Goal: Task Accomplishment & Management: Use online tool/utility

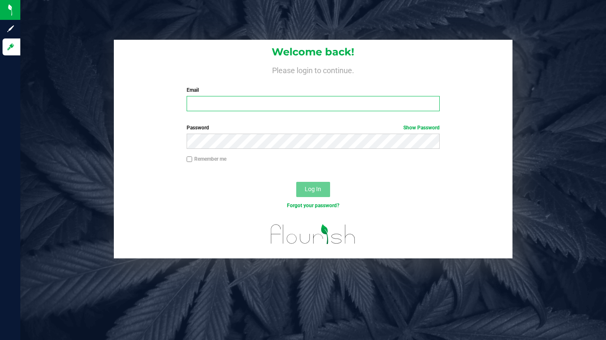
type input "[PERSON_NAME][EMAIL_ADDRESS][DOMAIN_NAME]"
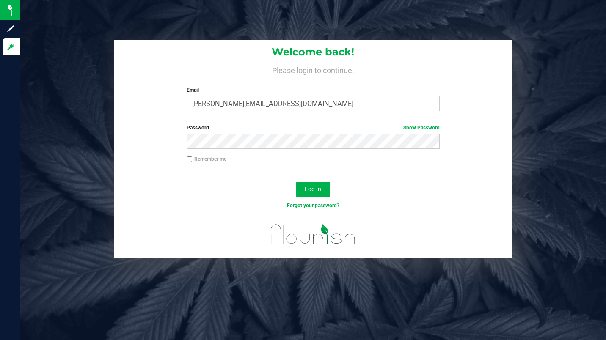
click at [188, 158] on input "Remember me" at bounding box center [190, 160] width 6 height 6
checkbox input "true"
click at [310, 188] on span "Log In" at bounding box center [313, 189] width 16 height 7
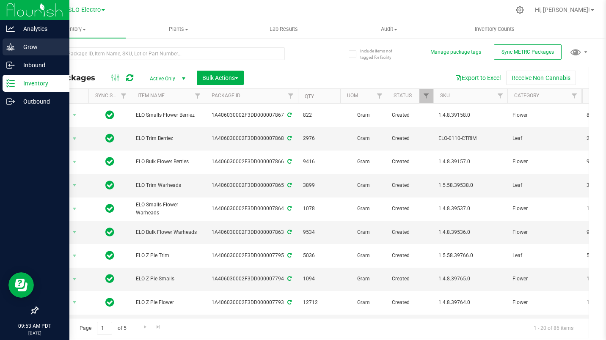
click at [8, 50] on icon at bounding box center [10, 47] width 8 height 8
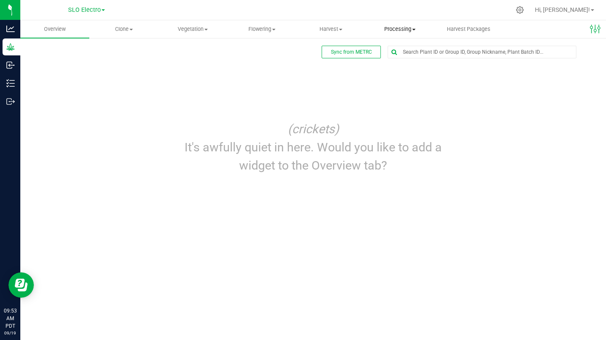
click at [403, 27] on span "Processing" at bounding box center [399, 29] width 68 height 8
click at [405, 60] on span "Processing harvests" at bounding box center [404, 61] width 78 height 7
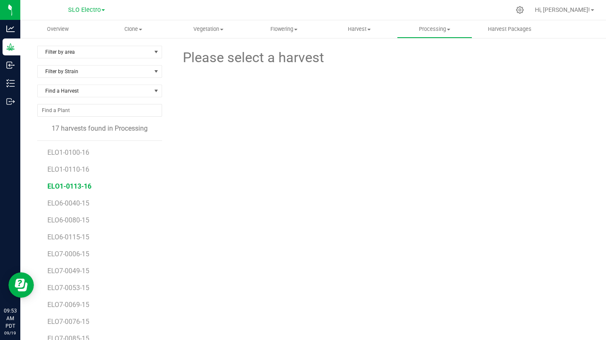
click at [80, 189] on span "ELO1-0113-16" at bounding box center [69, 186] width 44 height 8
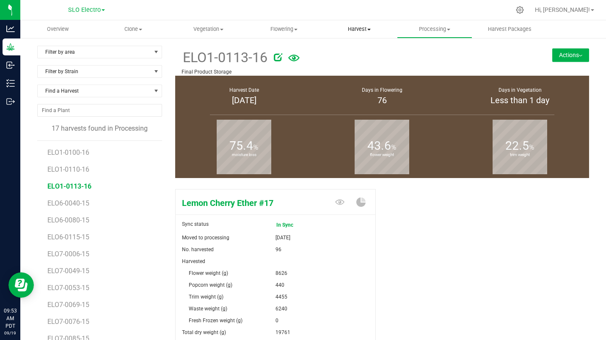
click at [367, 28] on span "Harvest" at bounding box center [359, 29] width 74 height 8
click at [362, 51] on span "Harvests" at bounding box center [344, 50] width 47 height 7
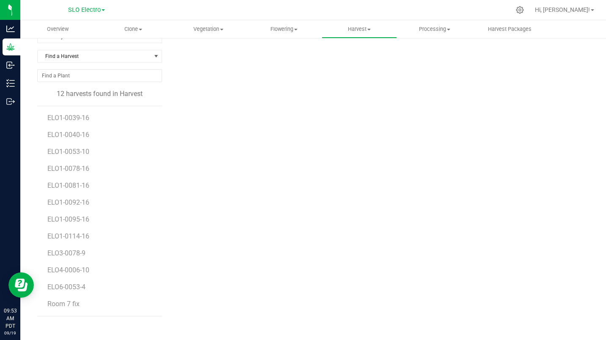
scroll to position [42, 0]
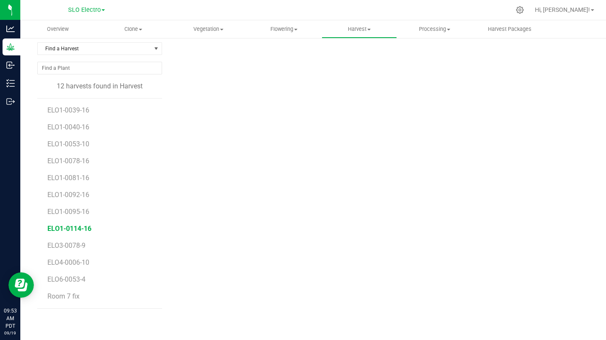
click at [83, 227] on span "ELO1-0114-16" at bounding box center [69, 229] width 44 height 8
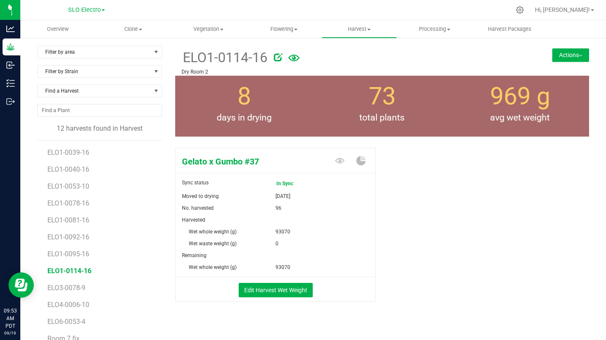
click at [568, 54] on button "Actions" at bounding box center [570, 55] width 37 height 14
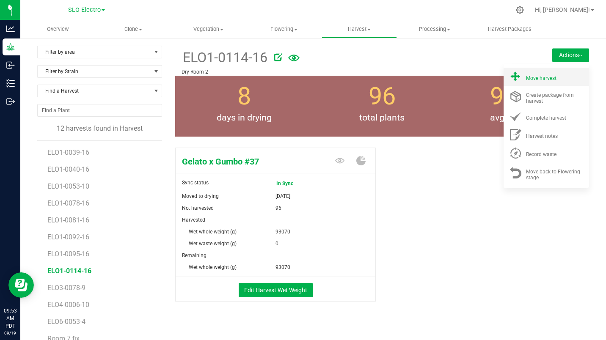
click at [552, 77] on div "Move harvest" at bounding box center [555, 76] width 58 height 9
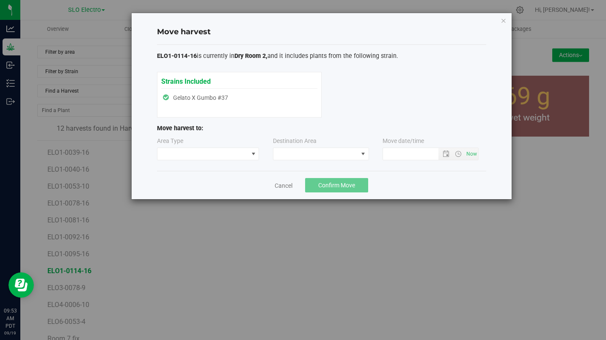
type input "[DATE] 9:53 AM"
click at [233, 151] on span at bounding box center [202, 154] width 91 height 12
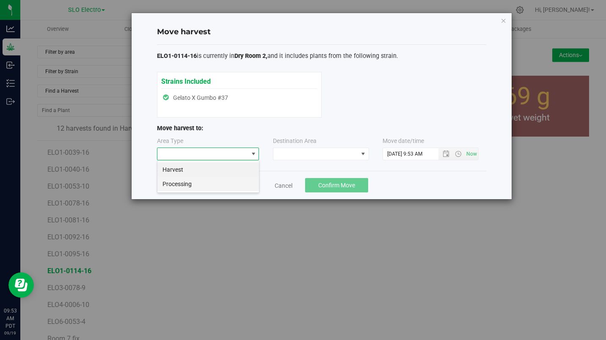
click at [200, 183] on li "Processing" at bounding box center [208, 184] width 102 height 14
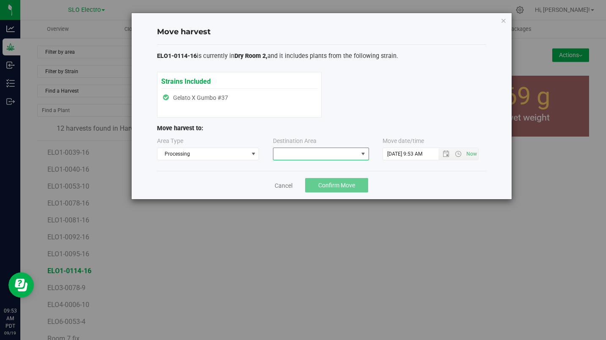
click at [313, 149] on span at bounding box center [315, 154] width 85 height 12
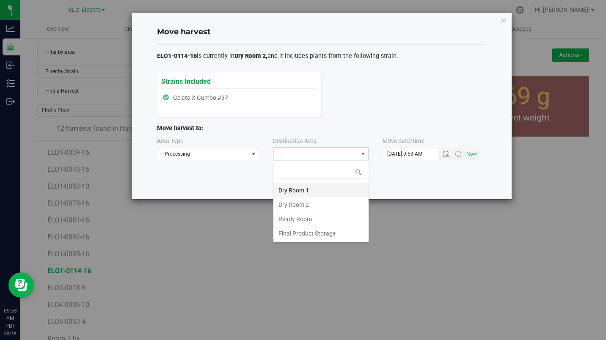
scroll to position [13, 96]
click at [301, 191] on li "Dry Room 1" at bounding box center [320, 190] width 95 height 14
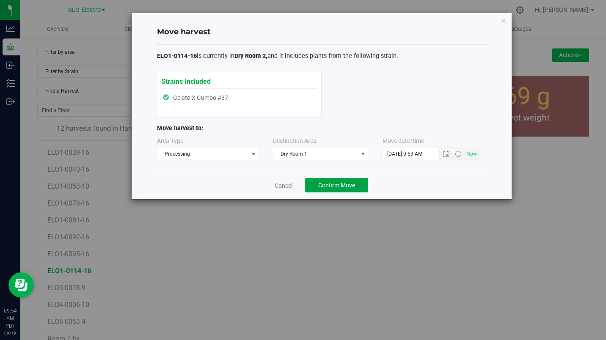
click at [326, 186] on span "Confirm Move" at bounding box center [336, 185] width 37 height 7
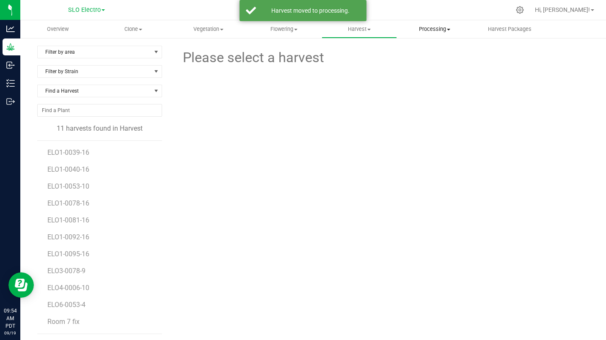
click at [453, 31] on span "Processing" at bounding box center [434, 29] width 74 height 8
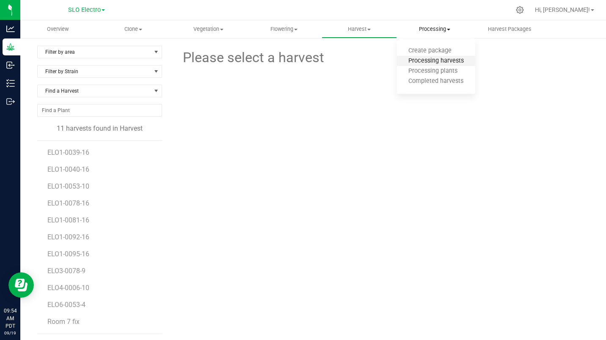
click at [443, 58] on span "Processing harvests" at bounding box center [436, 61] width 78 height 7
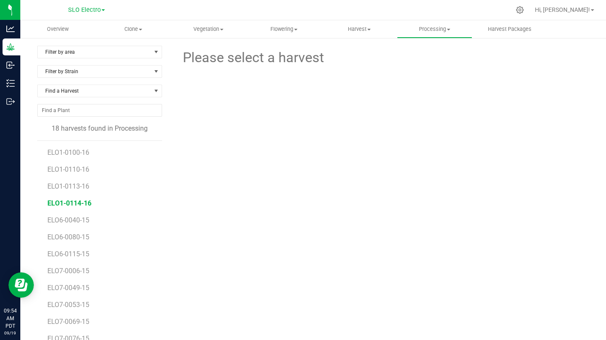
click at [83, 203] on span "ELO1-0114-16" at bounding box center [69, 203] width 44 height 8
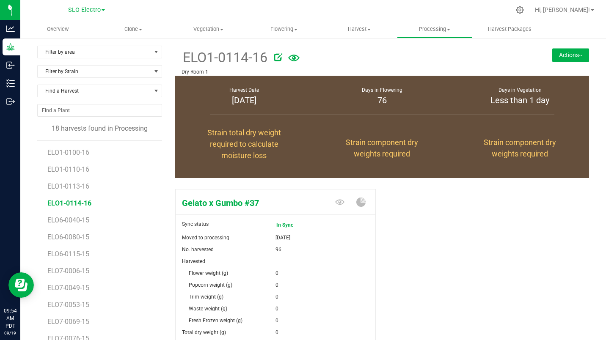
click at [567, 58] on button "Actions" at bounding box center [570, 55] width 37 height 14
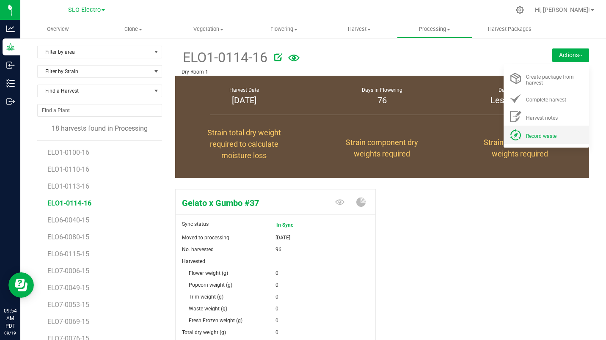
click at [531, 140] on li "Record waste" at bounding box center [545, 135] width 85 height 18
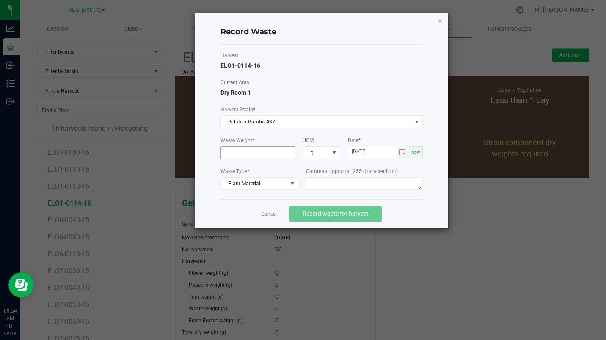
click at [241, 153] on input at bounding box center [258, 153] width 74 height 12
click at [267, 151] on input at bounding box center [258, 153] width 74 height 12
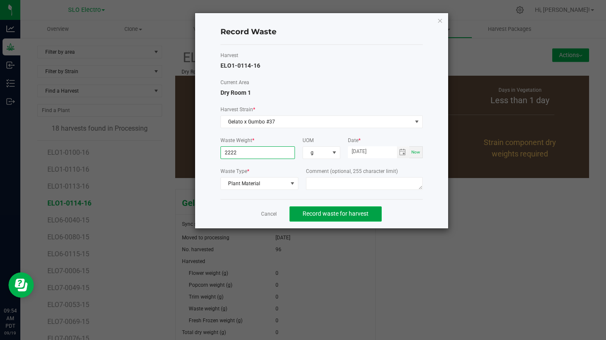
type input "2222.0000 g"
click at [338, 214] on span "Record waste for harvest" at bounding box center [335, 213] width 66 height 7
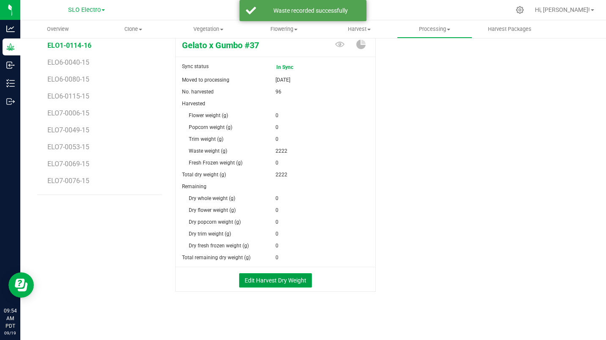
click at [273, 278] on button "Edit Harvest Dry Weight" at bounding box center [275, 280] width 73 height 14
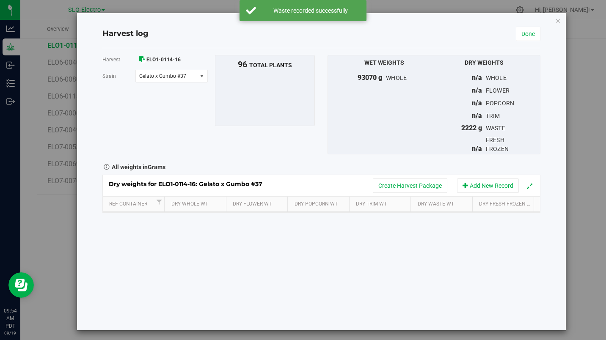
scroll to position [158, 0]
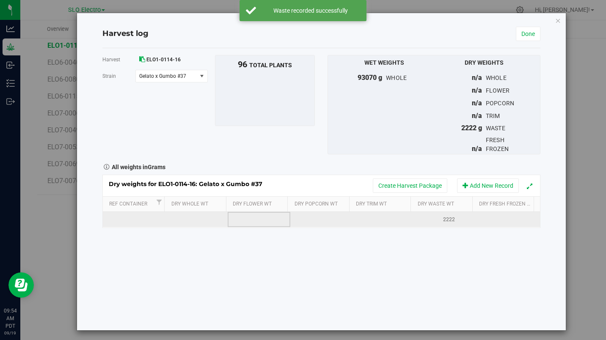
click at [240, 216] on td at bounding box center [259, 219] width 63 height 15
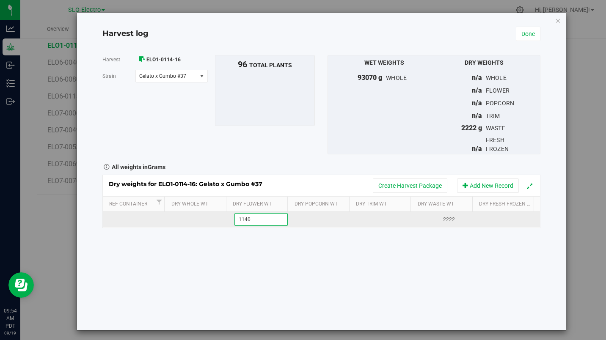
type input "11400"
type input "809"
type input "4442"
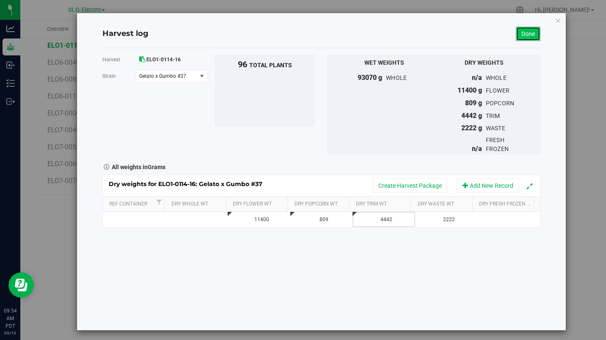
click at [520, 41] on link "Done" at bounding box center [528, 34] width 25 height 14
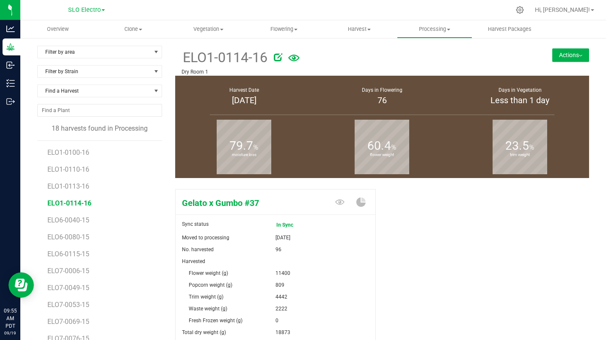
click at [552, 58] on button "Actions" at bounding box center [570, 55] width 37 height 14
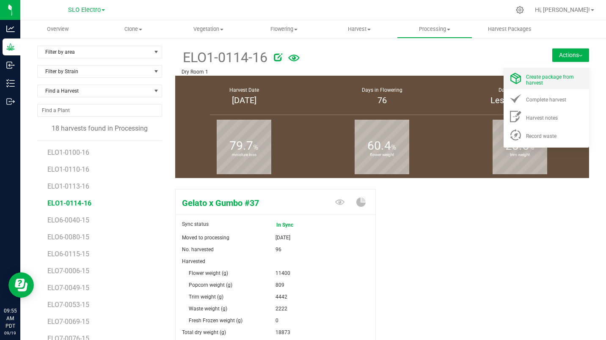
click at [540, 80] on div "Create package from harvest" at bounding box center [555, 78] width 58 height 15
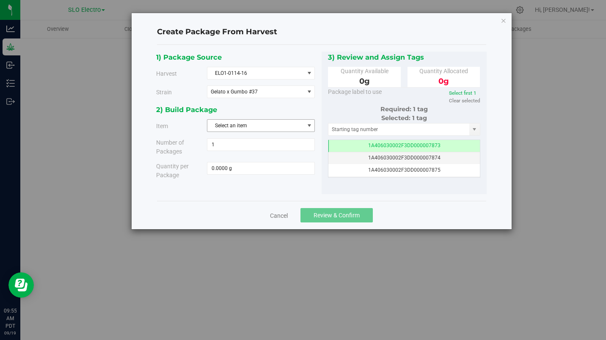
click at [264, 129] on span "Select an item" at bounding box center [255, 126] width 96 height 12
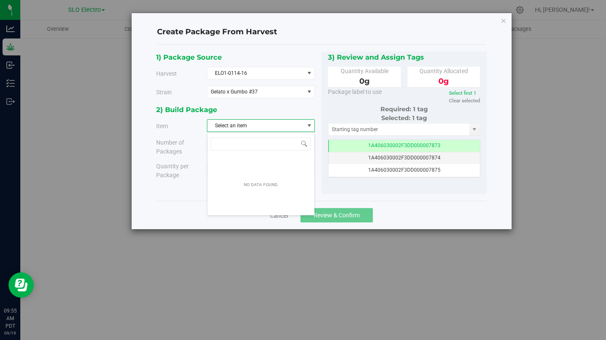
click at [267, 121] on span "Select an item" at bounding box center [255, 126] width 96 height 12
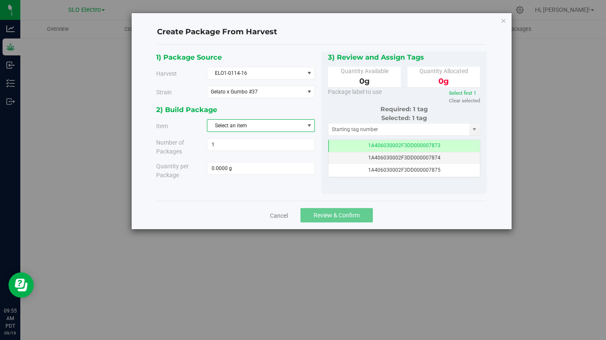
click at [267, 121] on span "Select an item" at bounding box center [255, 126] width 96 height 12
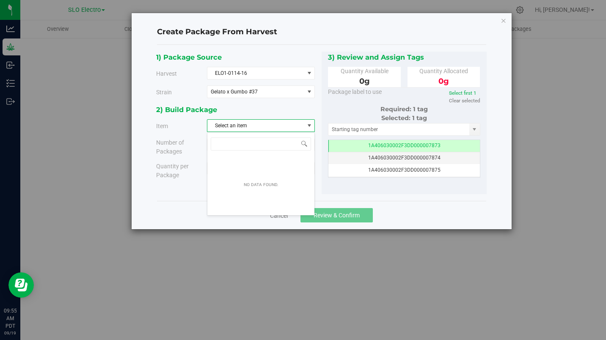
click at [267, 121] on span "Select an item" at bounding box center [255, 126] width 96 height 12
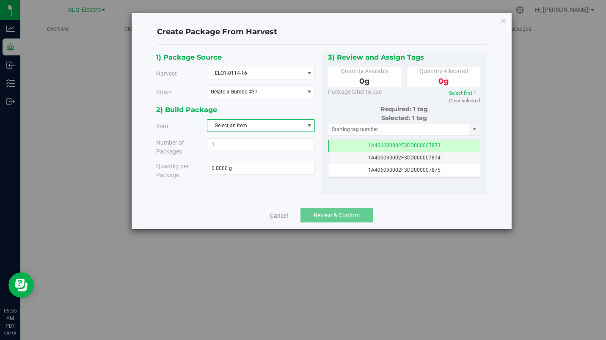
click at [267, 121] on span "Select an item" at bounding box center [255, 126] width 96 height 12
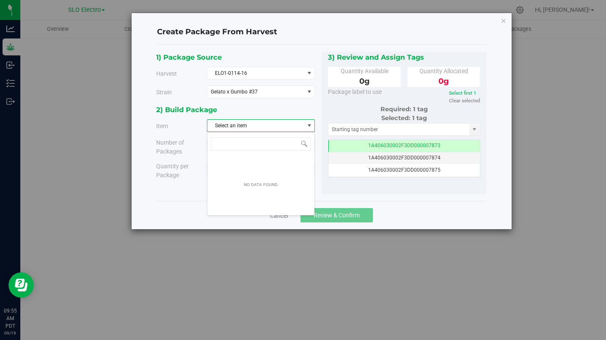
click at [268, 124] on span "Select an item" at bounding box center [255, 126] width 96 height 12
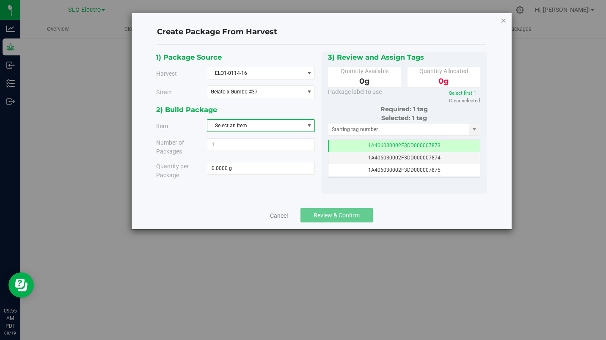
click at [502, 18] on icon "button" at bounding box center [503, 20] width 6 height 10
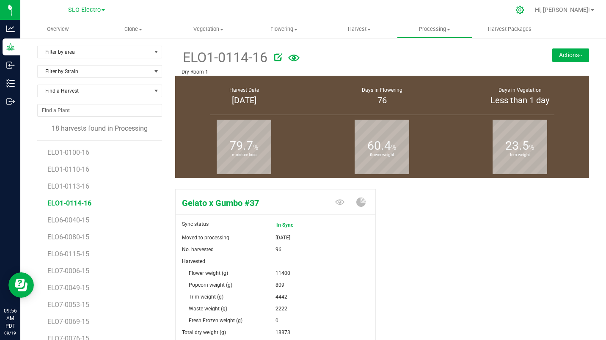
click at [524, 14] on icon at bounding box center [519, 9] width 9 height 9
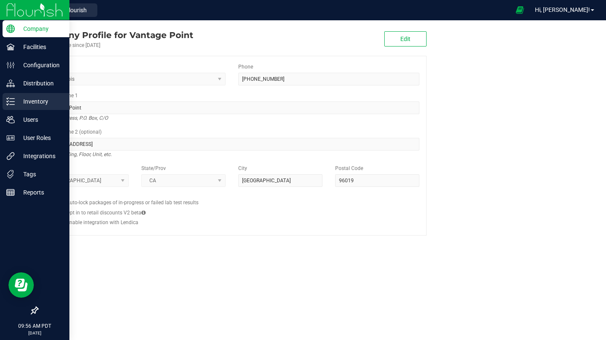
click at [30, 106] on p "Inventory" at bounding box center [40, 101] width 51 height 10
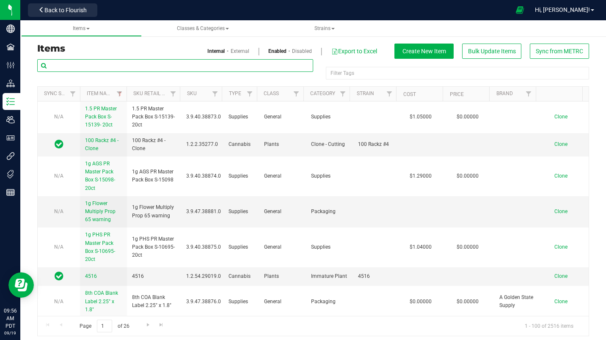
click at [106, 62] on input "text" at bounding box center [175, 65] width 276 height 13
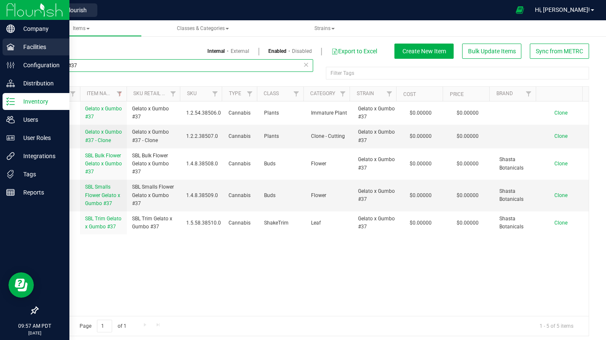
drag, startPoint x: 96, startPoint y: 67, endPoint x: 0, endPoint y: 53, distance: 97.4
click at [0, 53] on html "Company Facilities Configuration Distribution Inventory Users User Roles Integr…" at bounding box center [303, 170] width 606 height 340
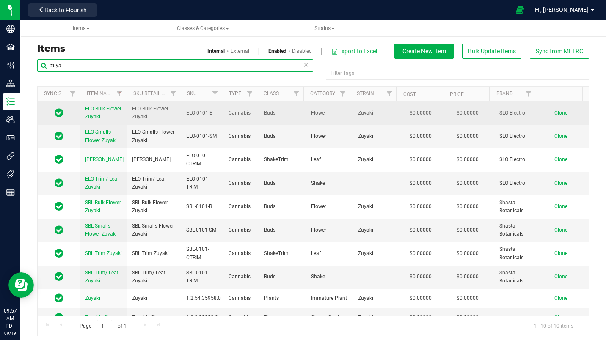
type input "zuya"
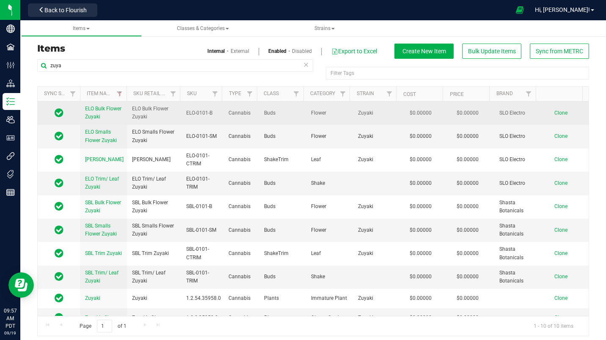
click at [554, 114] on span "Clone" at bounding box center [560, 113] width 13 height 6
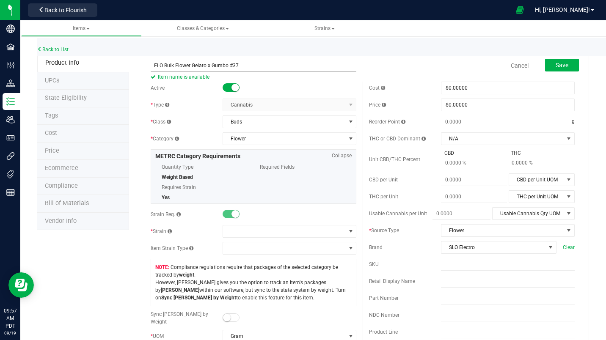
click at [247, 64] on input "ELO Bulk Flower Gelato x Gumbo #37" at bounding box center [254, 65] width 206 height 13
drag, startPoint x: 246, startPoint y: 66, endPoint x: 191, endPoint y: 65, distance: 55.0
click at [191, 65] on input "ELO Bulk Flower Gelato x Gumbo #37" at bounding box center [254, 65] width 206 height 13
click at [255, 63] on input "ELO Bulk Flower Gelato x Gumbo #37" at bounding box center [254, 65] width 206 height 13
click at [250, 63] on input "ELO Bulk Flower Gelato x Gumbo #37" at bounding box center [254, 65] width 206 height 13
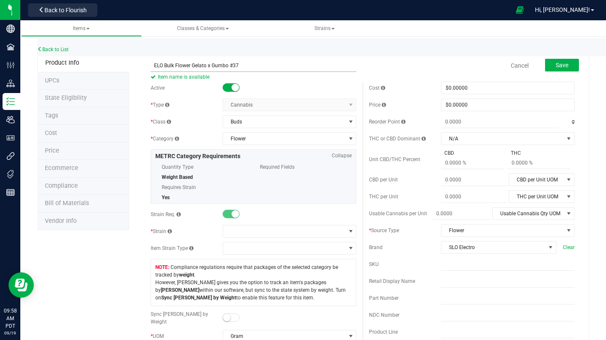
drag, startPoint x: 250, startPoint y: 63, endPoint x: 191, endPoint y: 66, distance: 59.3
click at [191, 66] on input "ELO Bulk Flower Gelato x Gumbo #37" at bounding box center [254, 65] width 206 height 13
type input "ELO Bulk Flower Gelato x Gumbo #37"
click at [257, 231] on span at bounding box center [284, 231] width 122 height 12
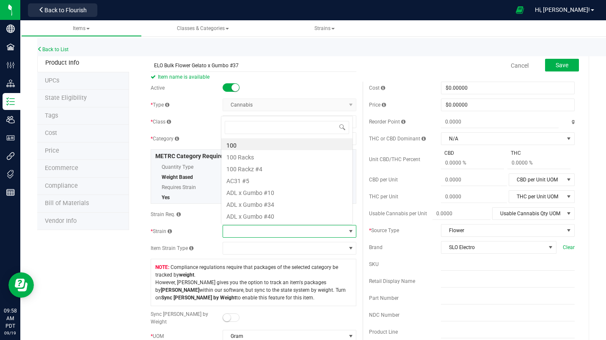
scroll to position [13, 130]
type input "Gelato x Gumbo #37"
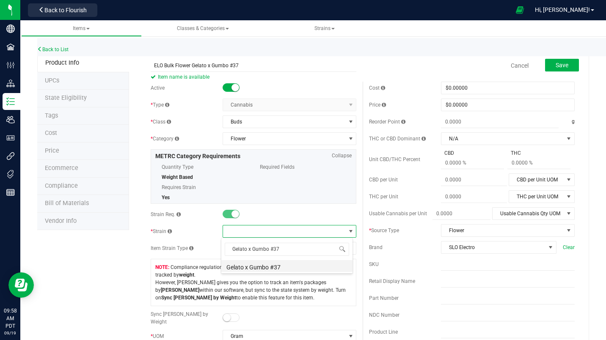
click at [261, 266] on li "Gelato x Gumbo #37" at bounding box center [286, 266] width 131 height 12
click at [560, 66] on span "Save" at bounding box center [561, 65] width 13 height 7
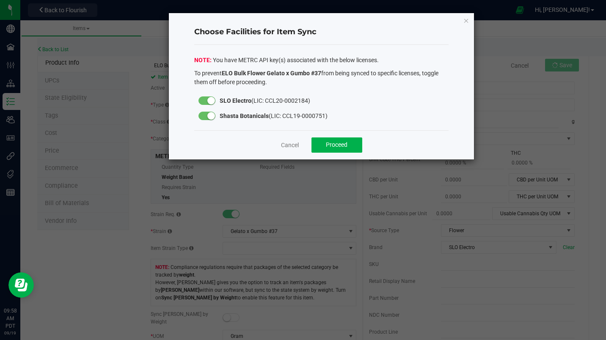
click at [211, 115] on small at bounding box center [211, 116] width 8 height 8
click at [330, 146] on span "Proceed" at bounding box center [337, 144] width 22 height 7
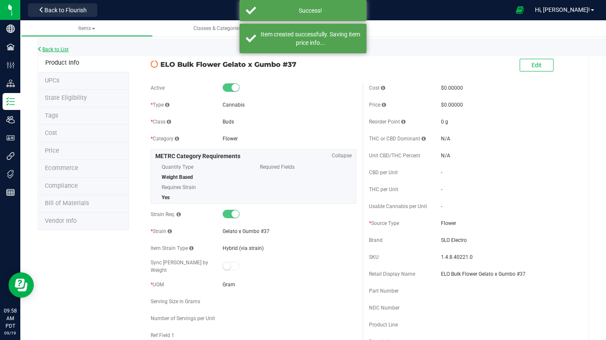
click at [64, 48] on link "Back to List" at bounding box center [52, 50] width 31 height 6
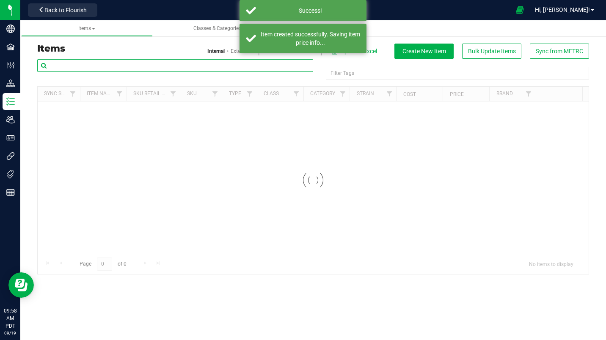
click at [120, 71] on input "text" at bounding box center [175, 65] width 276 height 13
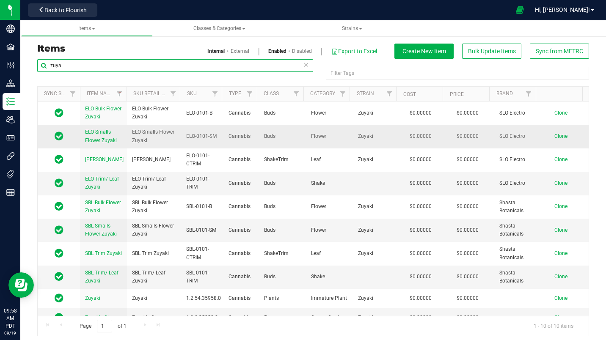
type input "zuya"
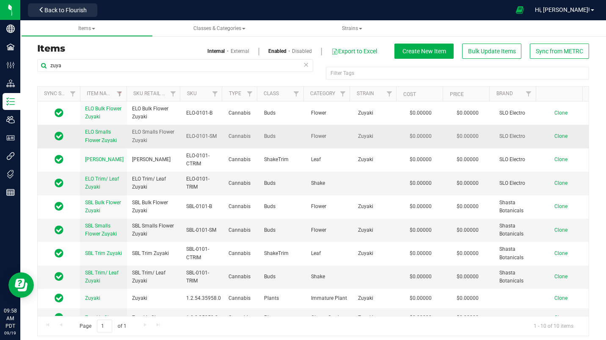
click at [554, 136] on span "Clone" at bounding box center [560, 136] width 13 height 6
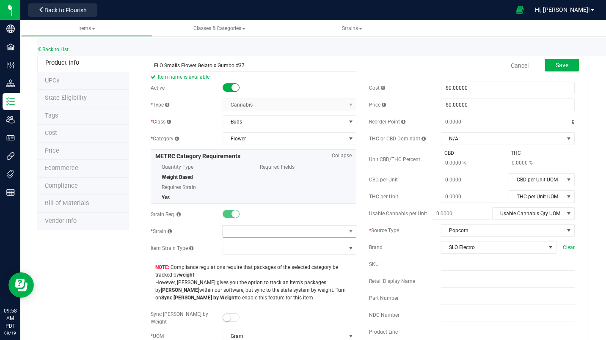
type input "ELO Smalls Flower Gelato x Gumbo #37"
click at [276, 230] on span at bounding box center [284, 231] width 122 height 12
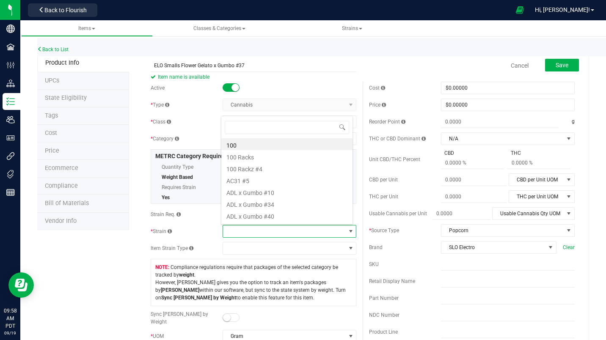
type input "Gelato x Gumbo #37"
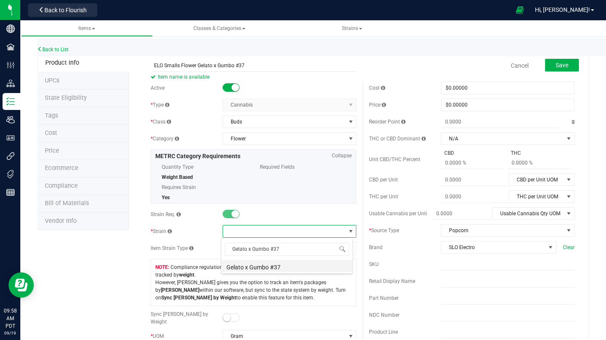
click at [272, 267] on li "Gelato x Gumbo #37" at bounding box center [286, 266] width 131 height 12
click at [555, 66] on span "Save" at bounding box center [561, 65] width 13 height 7
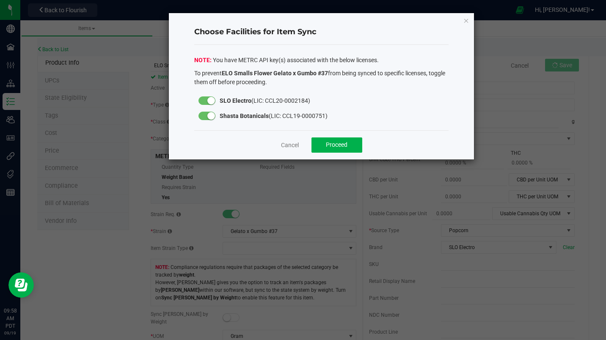
click at [205, 115] on div at bounding box center [206, 116] width 17 height 8
click at [348, 149] on button "Proceed" at bounding box center [336, 144] width 51 height 15
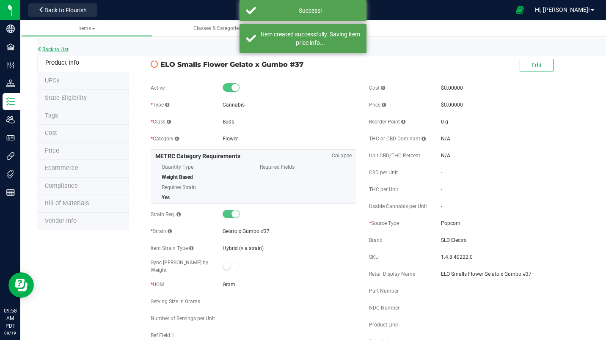
click at [60, 49] on link "Back to List" at bounding box center [52, 50] width 31 height 6
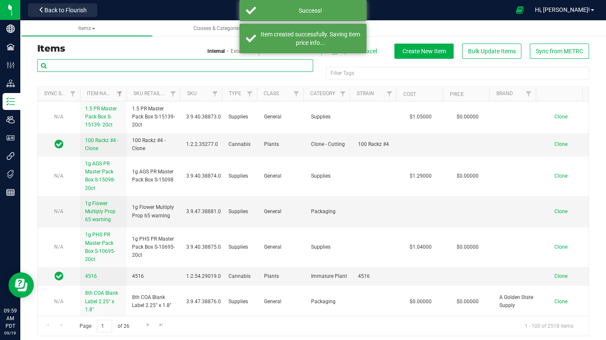
click at [115, 64] on input "text" at bounding box center [175, 65] width 276 height 13
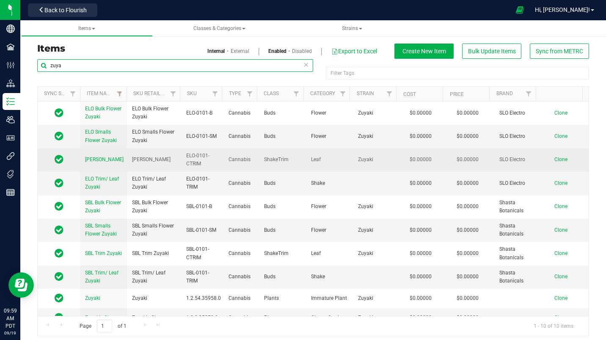
type input "zuya"
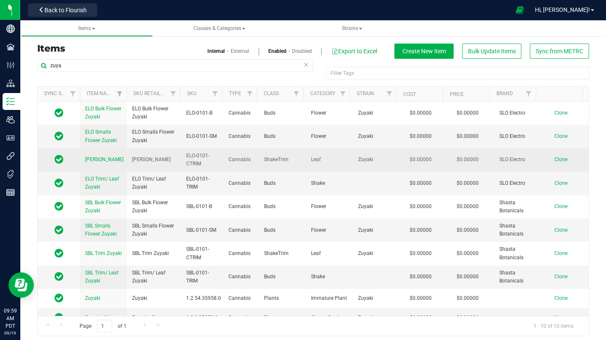
click at [554, 160] on span "Clone" at bounding box center [560, 160] width 13 height 6
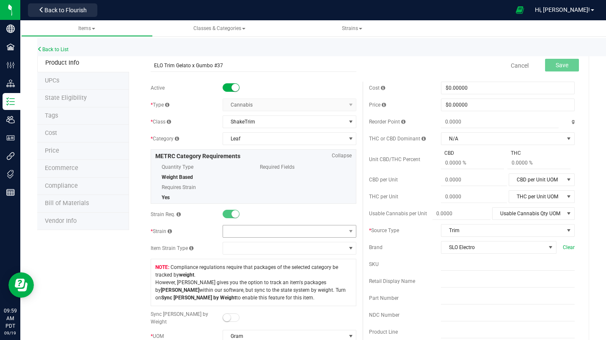
type input "ELO Trim Gelato x Gumbo #37"
click at [302, 234] on span at bounding box center [284, 231] width 122 height 12
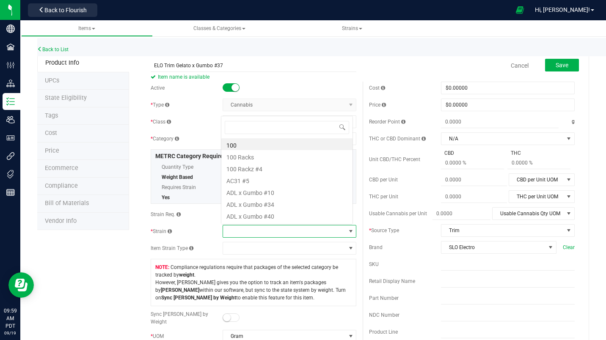
scroll to position [13, 130]
type input "Gelato x Gumbo #37"
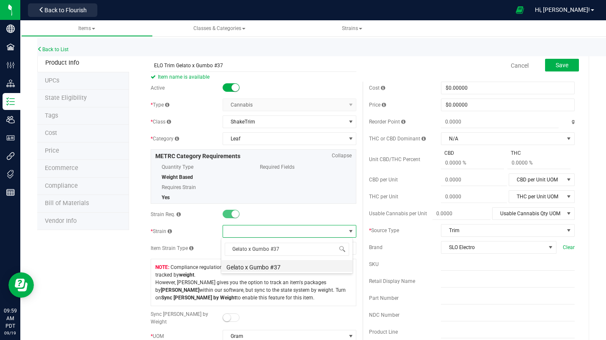
click at [265, 267] on li "Gelato x Gumbo #37" at bounding box center [286, 266] width 131 height 12
click at [555, 66] on span "Save" at bounding box center [561, 65] width 13 height 7
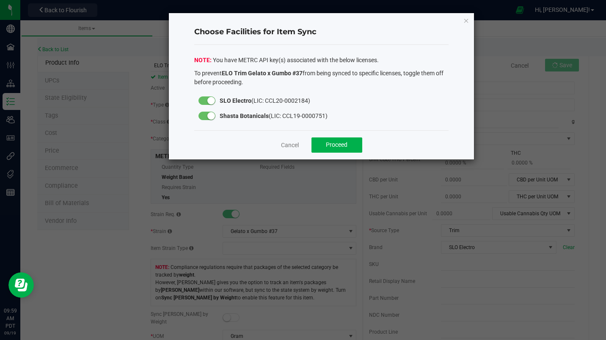
click at [211, 118] on small at bounding box center [211, 116] width 8 height 8
click at [336, 148] on span "Proceed" at bounding box center [337, 144] width 22 height 7
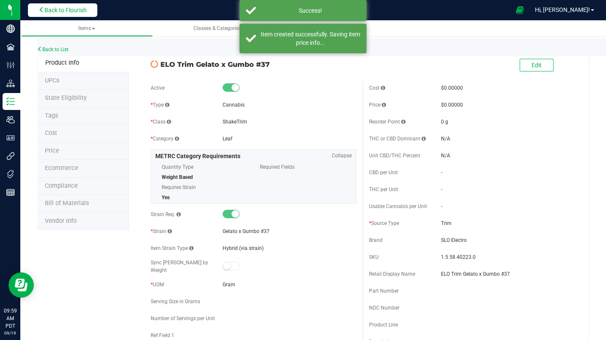
click at [55, 15] on button "Back to Flourish" at bounding box center [62, 10] width 69 height 14
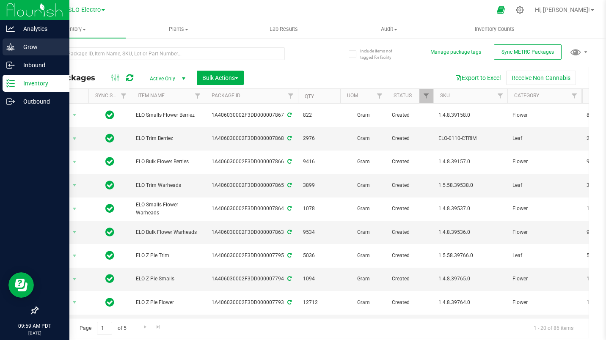
click at [14, 49] on icon at bounding box center [10, 46] width 8 height 7
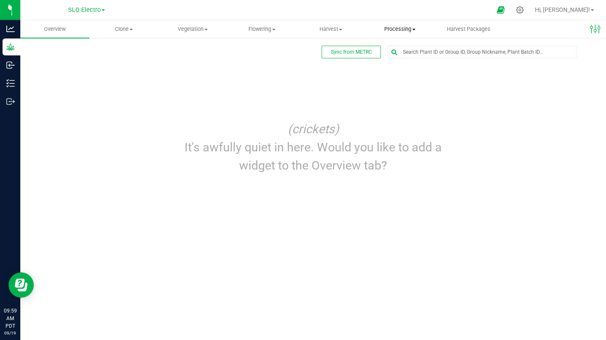
click at [422, 33] on span "Processing" at bounding box center [399, 29] width 68 height 8
click at [414, 62] on span "Processing harvests" at bounding box center [404, 61] width 78 height 7
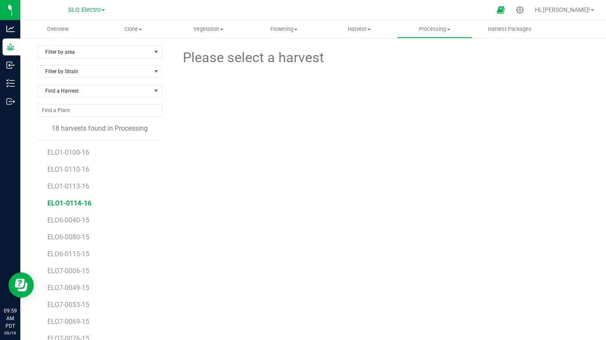
click at [83, 202] on span "ELO1-0114-16" at bounding box center [69, 203] width 44 height 8
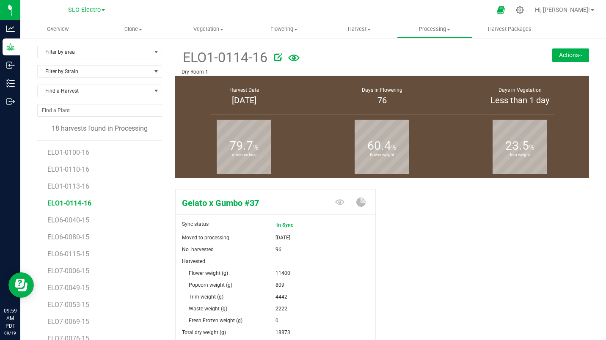
click at [565, 55] on button "Actions" at bounding box center [570, 55] width 37 height 14
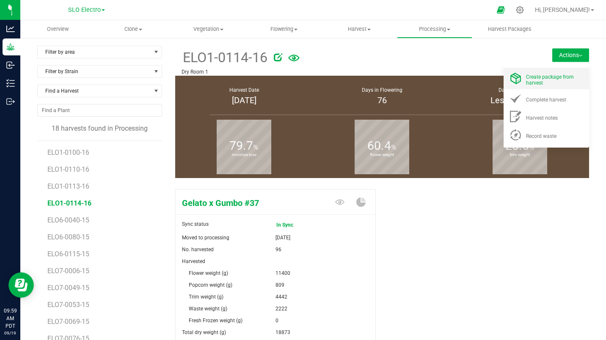
click at [543, 80] on span "Create package from harvest" at bounding box center [550, 80] width 48 height 12
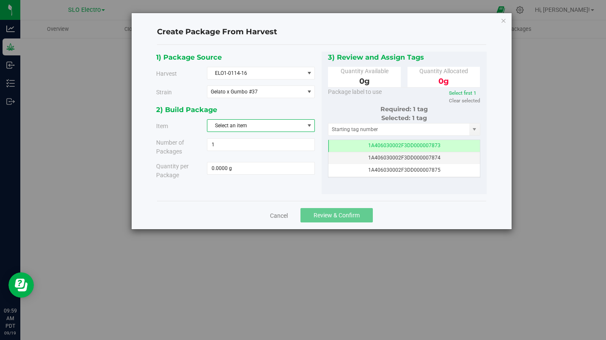
click at [254, 123] on span "Select an item" at bounding box center [255, 126] width 96 height 12
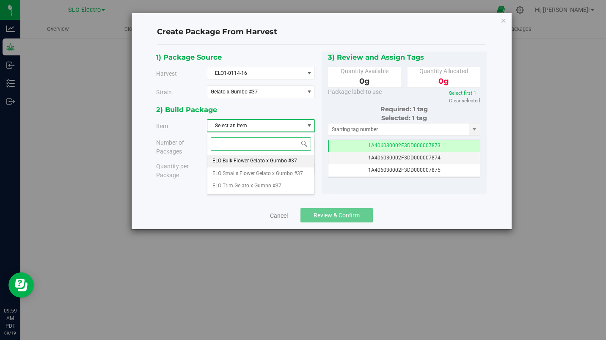
click at [246, 161] on span "ELO Bulk Flower Gelato x Gumbo #37" at bounding box center [254, 161] width 85 height 11
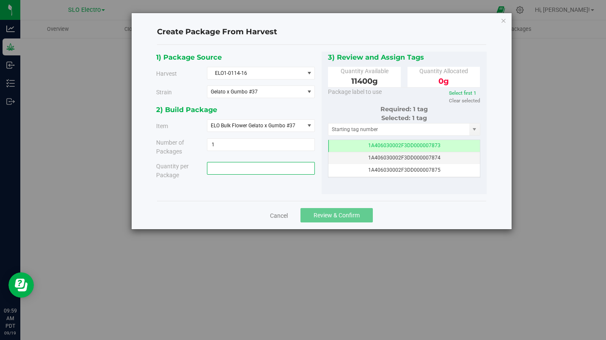
click at [242, 169] on span at bounding box center [261, 168] width 108 height 13
type input "11400"
type input "11400.0000 g"
click at [253, 143] on span "1 1" at bounding box center [261, 144] width 108 height 13
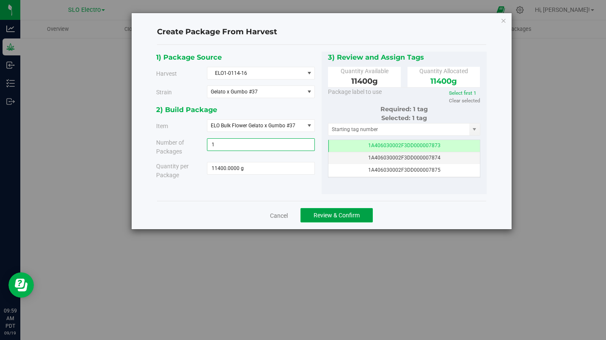
click at [328, 217] on span "Review & Confirm" at bounding box center [336, 215] width 46 height 7
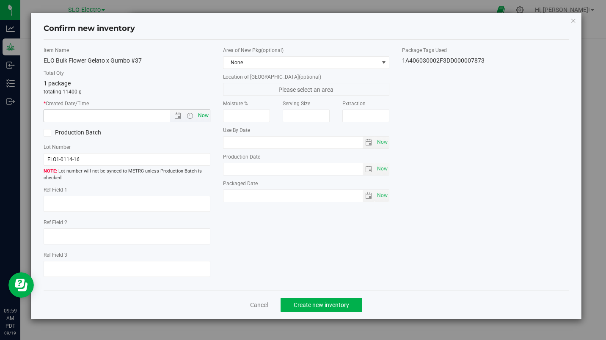
click at [206, 115] on span "Now" at bounding box center [203, 116] width 14 height 12
type input "[DATE] 9:59 AM"
click at [330, 302] on button "Create new inventory" at bounding box center [321, 305] width 82 height 14
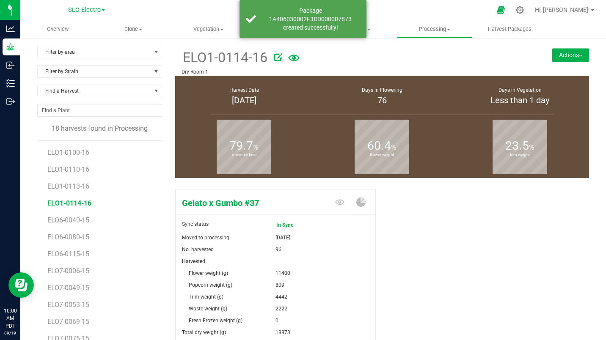
click at [563, 56] on button "Actions" at bounding box center [570, 55] width 37 height 14
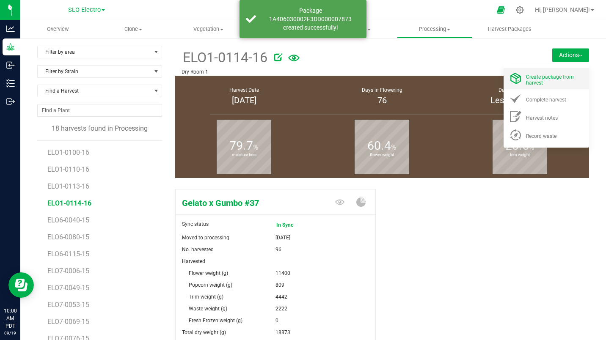
click at [530, 75] on span "Create package from harvest" at bounding box center [550, 80] width 48 height 12
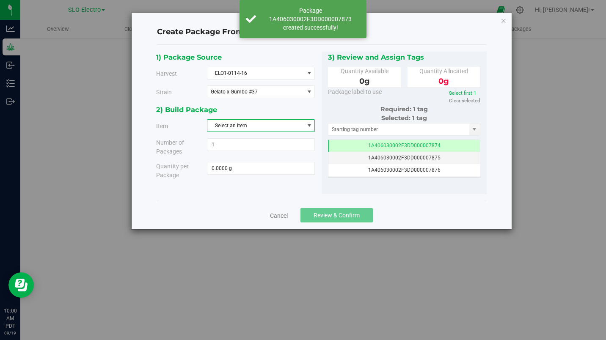
click at [287, 125] on span "Select an item" at bounding box center [255, 126] width 96 height 12
click at [260, 170] on span "ELO Smalls Flower Gelato x Gumbo #37" at bounding box center [257, 173] width 91 height 11
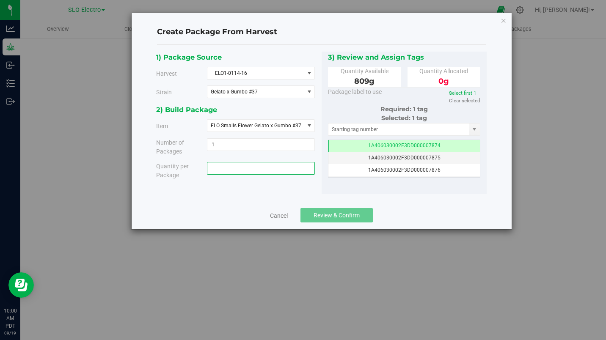
click at [260, 170] on span at bounding box center [261, 168] width 108 height 13
type input "809"
type input "809.0000 g"
click at [258, 145] on span "1 1" at bounding box center [261, 144] width 108 height 13
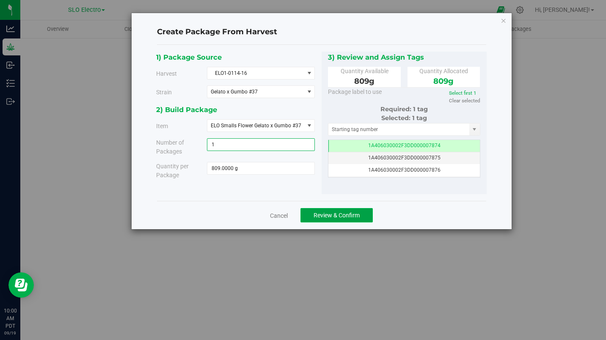
click at [327, 213] on span "Review & Confirm" at bounding box center [336, 215] width 46 height 7
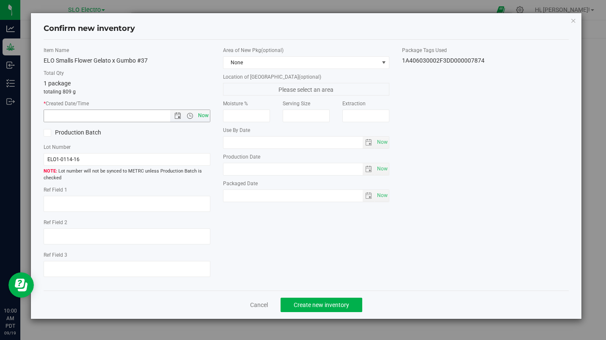
click at [204, 113] on span "Now" at bounding box center [203, 116] width 14 height 12
type input "[DATE] 10:00 AM"
click at [303, 302] on span "Create new inventory" at bounding box center [321, 305] width 55 height 7
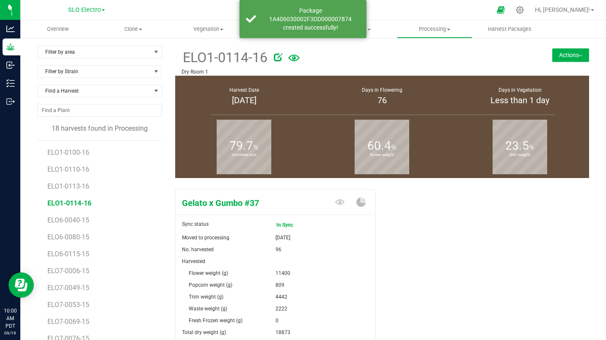
click at [566, 53] on button "Actions" at bounding box center [570, 55] width 37 height 14
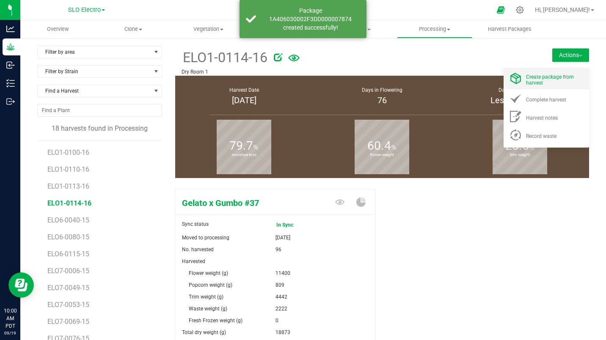
click at [514, 81] on icon at bounding box center [515, 78] width 11 height 11
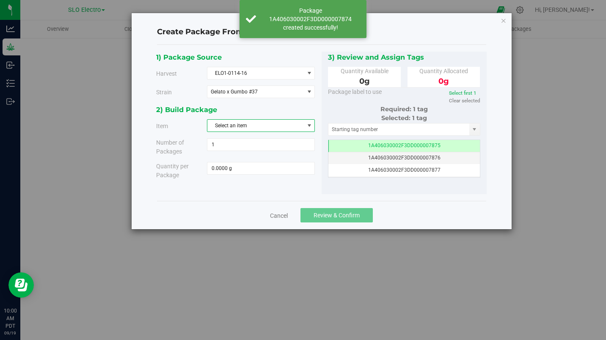
click at [269, 124] on span "Select an item" at bounding box center [255, 126] width 96 height 12
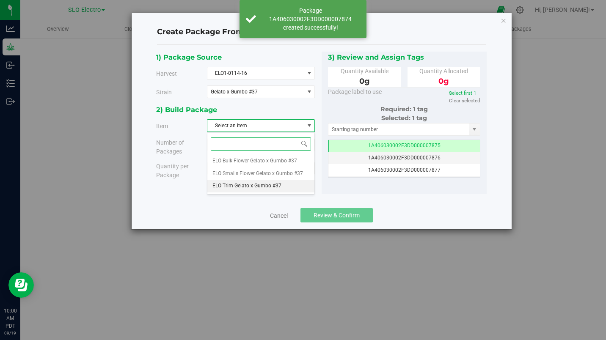
click at [244, 185] on span "ELO Trim Gelato x Gumbo #37" at bounding box center [246, 186] width 69 height 11
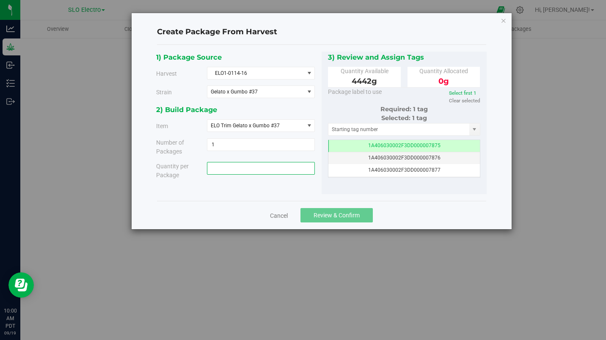
click at [246, 168] on span at bounding box center [261, 168] width 108 height 13
type input "4442"
type input "4442.0000 g"
click at [240, 146] on span "1 1" at bounding box center [261, 144] width 108 height 13
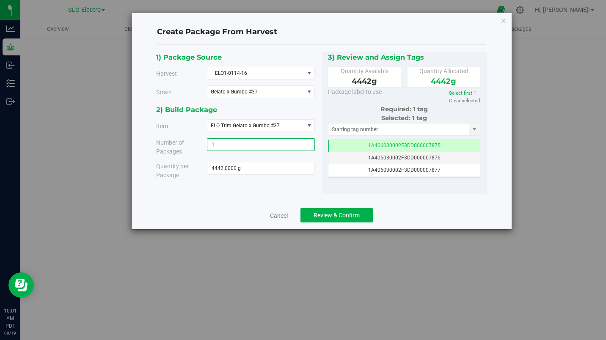
click at [247, 145] on input "1" at bounding box center [260, 145] width 107 height 12
click at [354, 211] on button "Review & Confirm" at bounding box center [336, 215] width 72 height 14
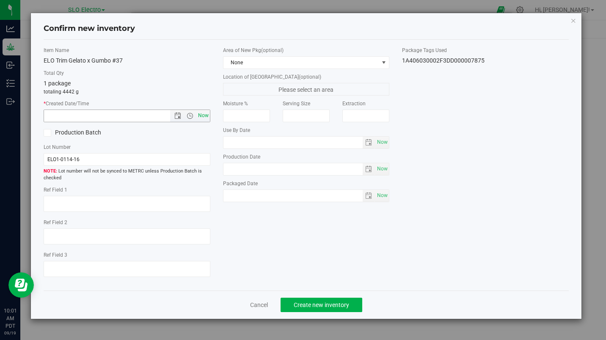
click at [204, 119] on span "Now" at bounding box center [203, 116] width 14 height 12
type input "[DATE] 10:01 AM"
click at [340, 304] on span "Create new inventory" at bounding box center [321, 305] width 55 height 7
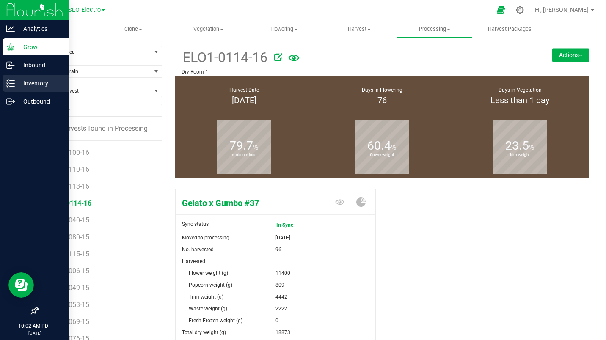
click at [7, 78] on div "Inventory" at bounding box center [36, 83] width 67 height 17
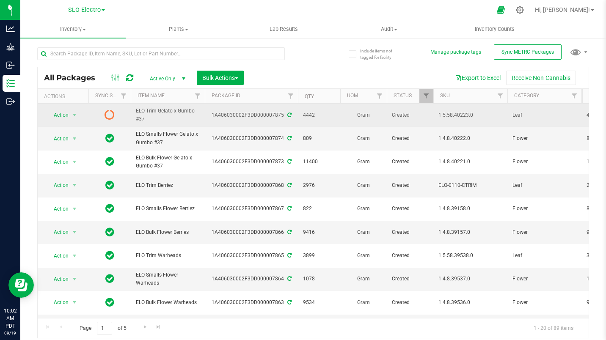
click at [108, 113] on icon at bounding box center [109, 115] width 10 height 10
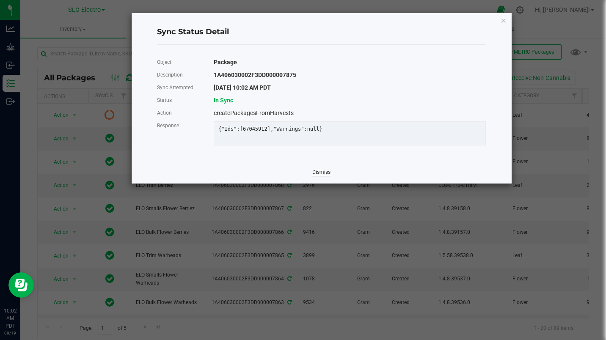
click at [317, 176] on link "Dismiss" at bounding box center [321, 172] width 18 height 7
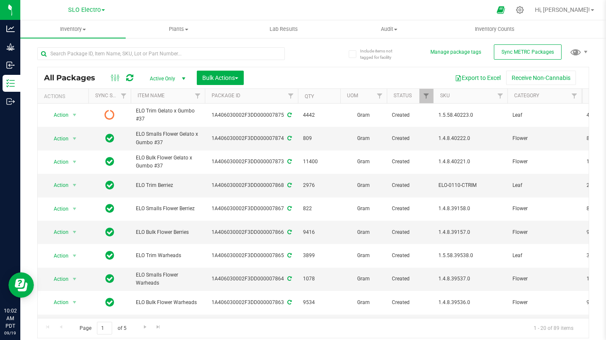
click at [131, 74] on icon at bounding box center [129, 78] width 7 height 8
